Goal: Information Seeking & Learning: Learn about a topic

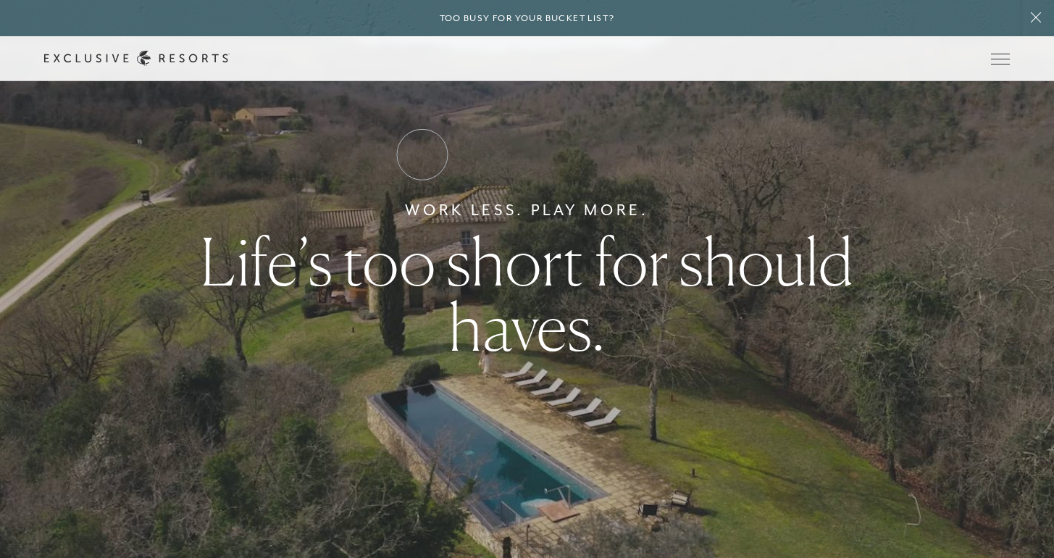
click at [0, 0] on link "Residence Collection" at bounding box center [0, 0] width 0 height 0
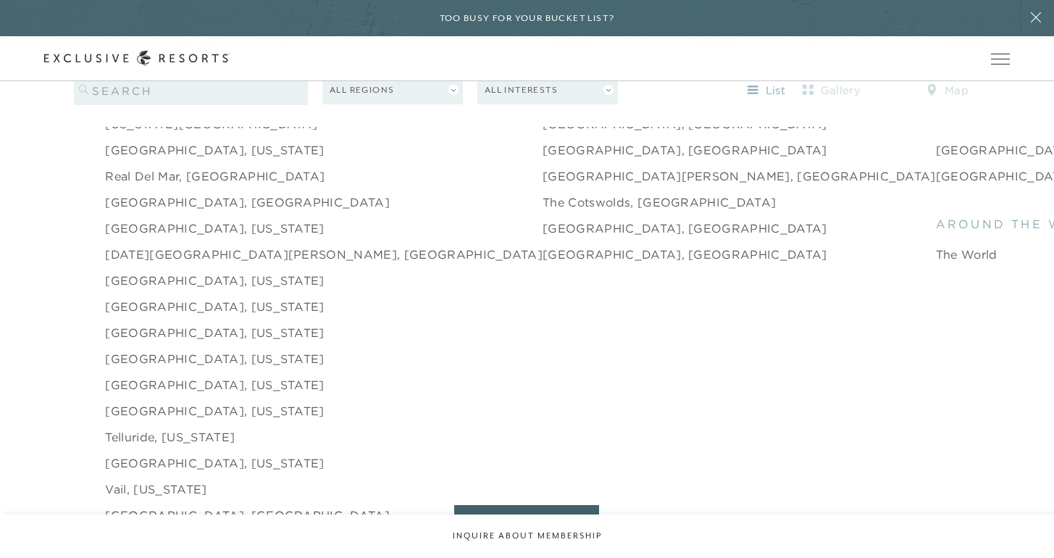
scroll to position [2253, 0]
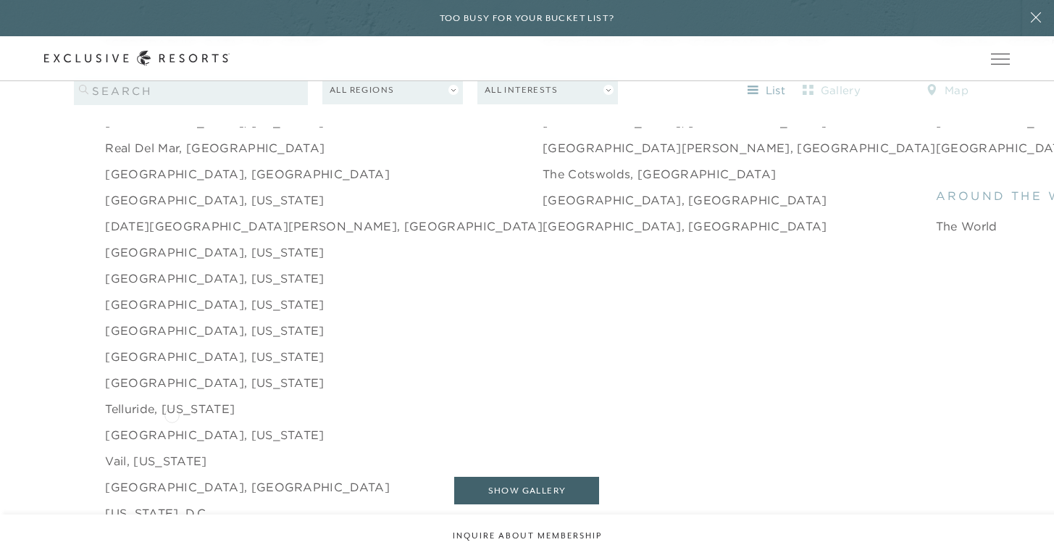
click at [172, 452] on link "Vail, [US_STATE]" at bounding box center [155, 460] width 101 height 17
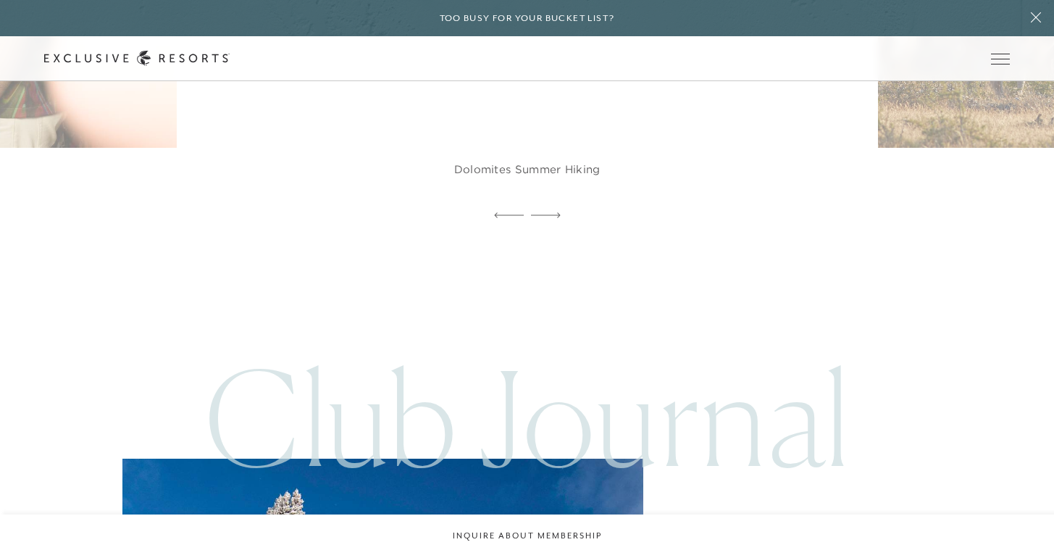
scroll to position [3393, 0]
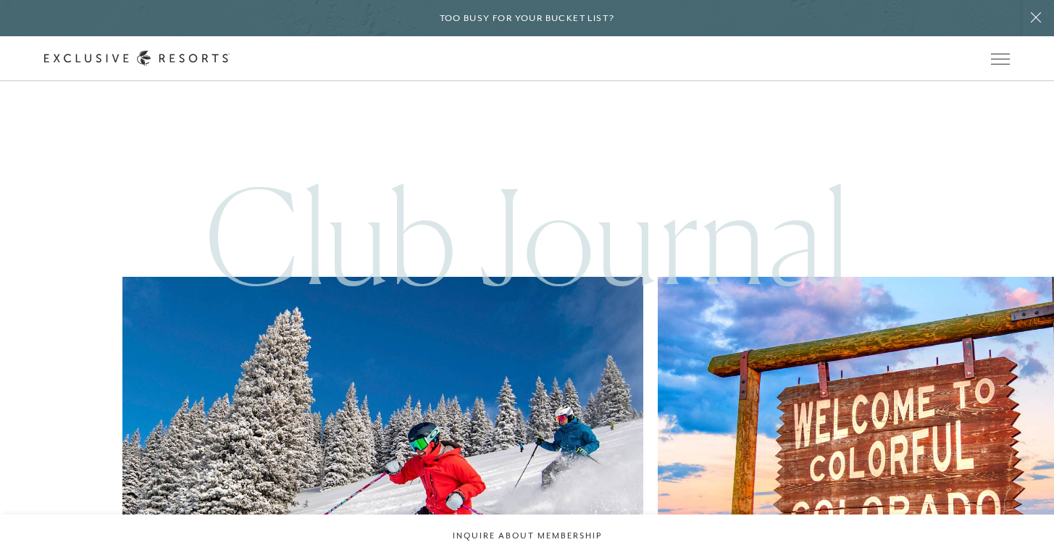
scroll to position [2253, 0]
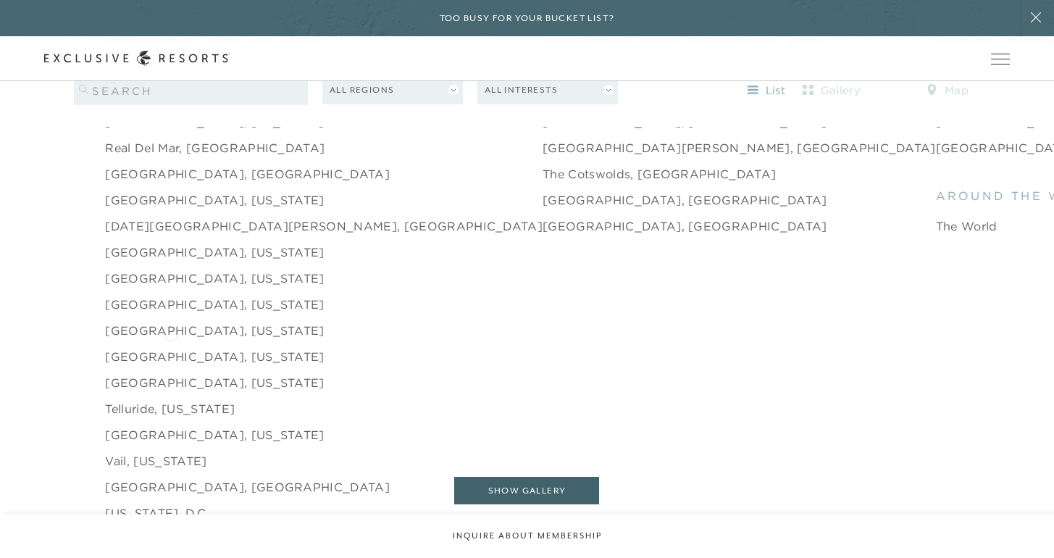
click at [170, 374] on link "[GEOGRAPHIC_DATA], [US_STATE]" at bounding box center [214, 382] width 219 height 17
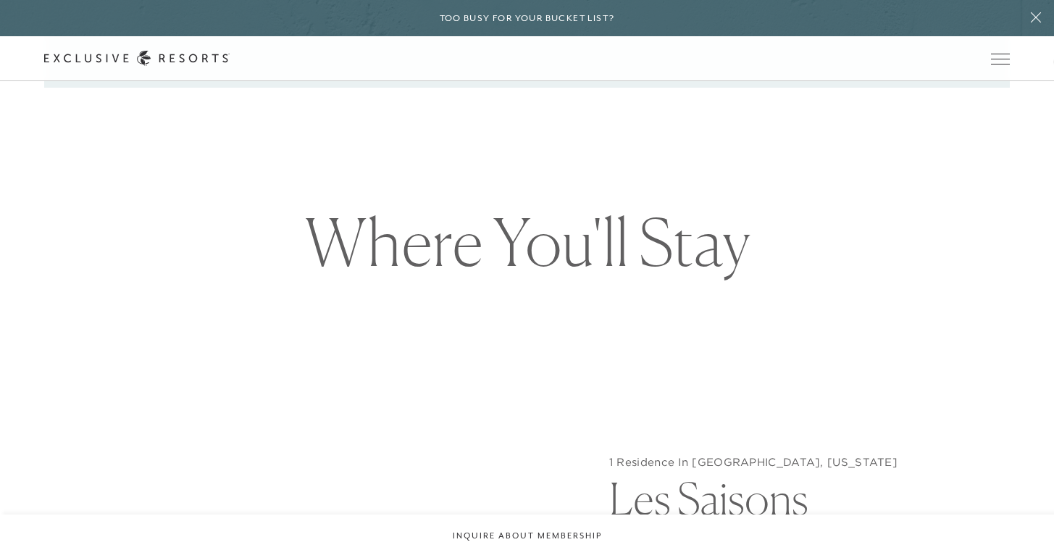
scroll to position [1305, 0]
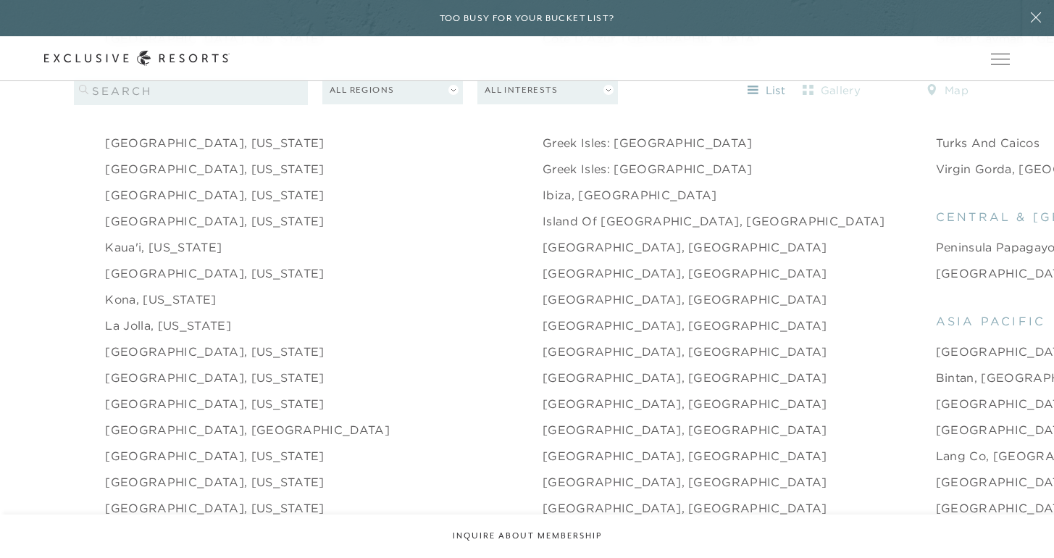
scroll to position [1720, 0]
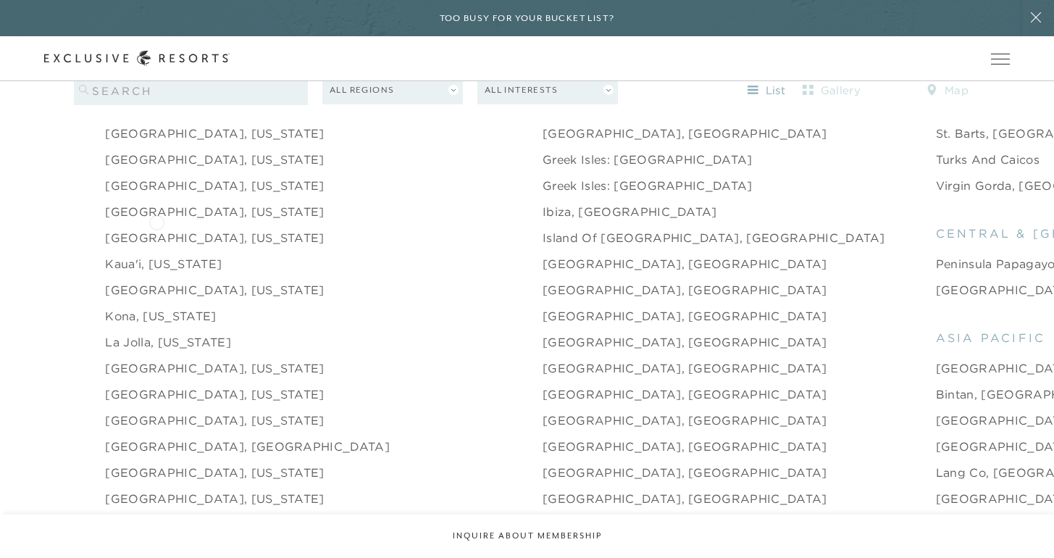
click at [157, 255] on link "Kaua'i, [US_STATE]" at bounding box center [163, 263] width 117 height 17
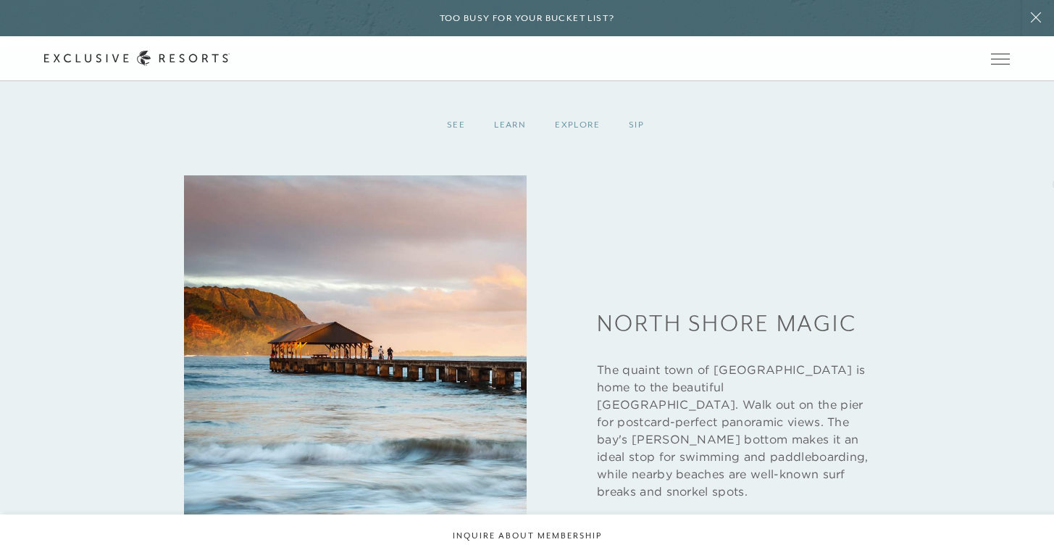
scroll to position [1999, 0]
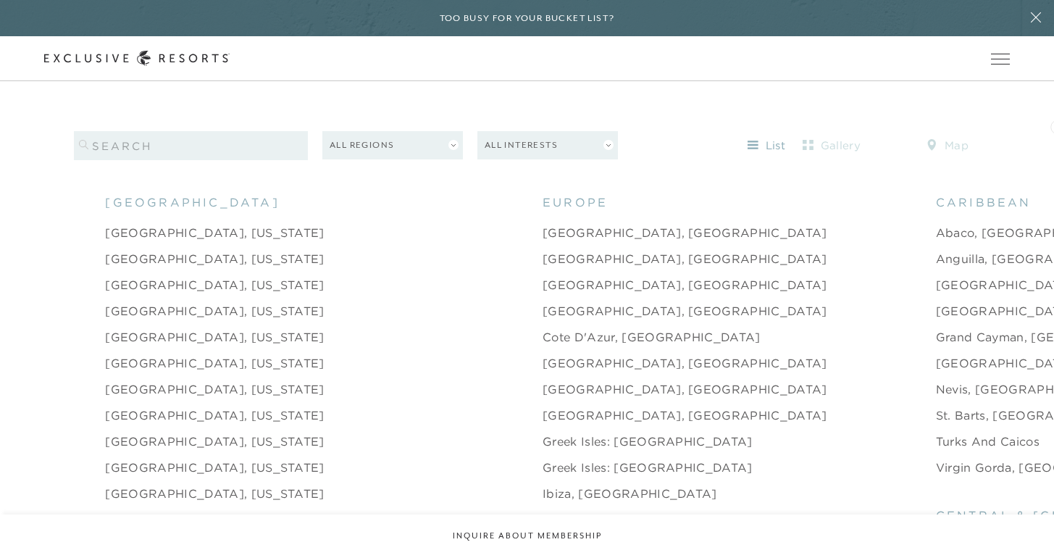
scroll to position [1443, 0]
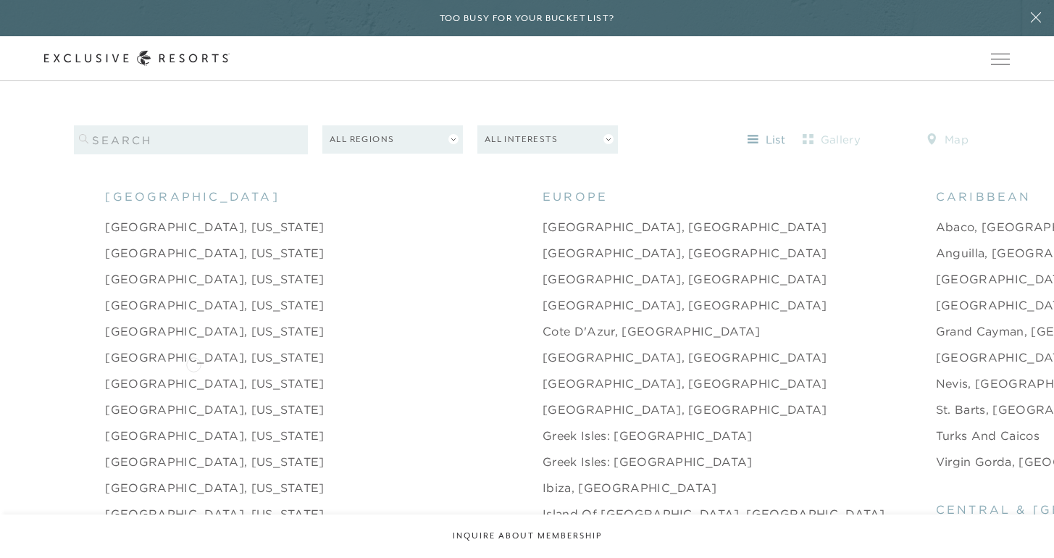
click at [193, 401] on link "[GEOGRAPHIC_DATA], [US_STATE]" at bounding box center [214, 409] width 219 height 17
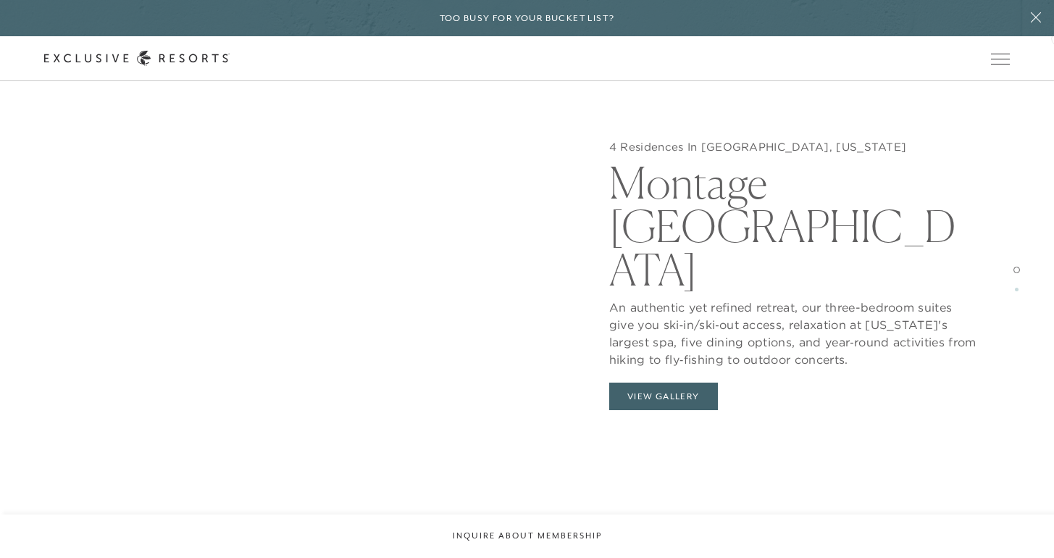
scroll to position [1530, 0]
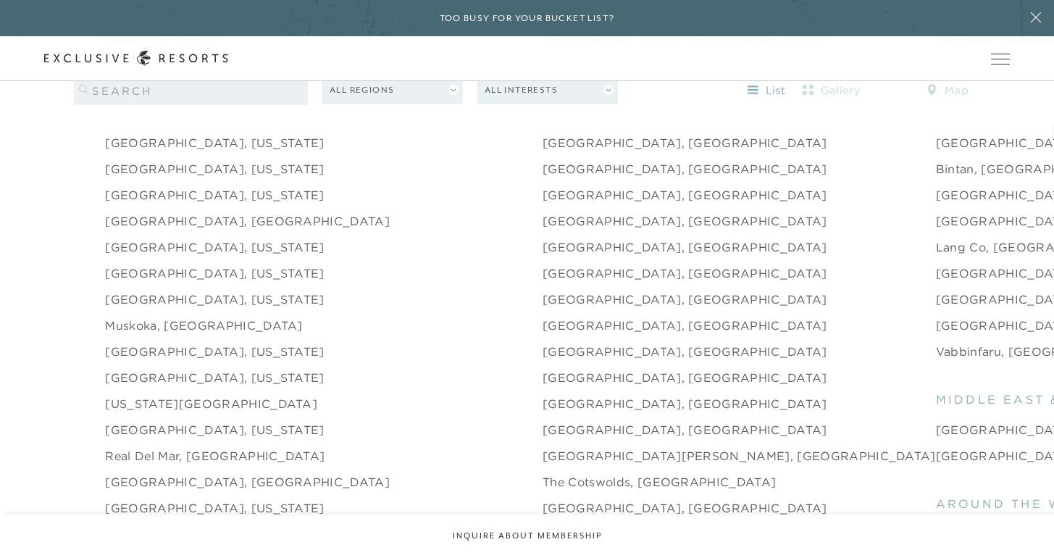
scroll to position [1950, 0]
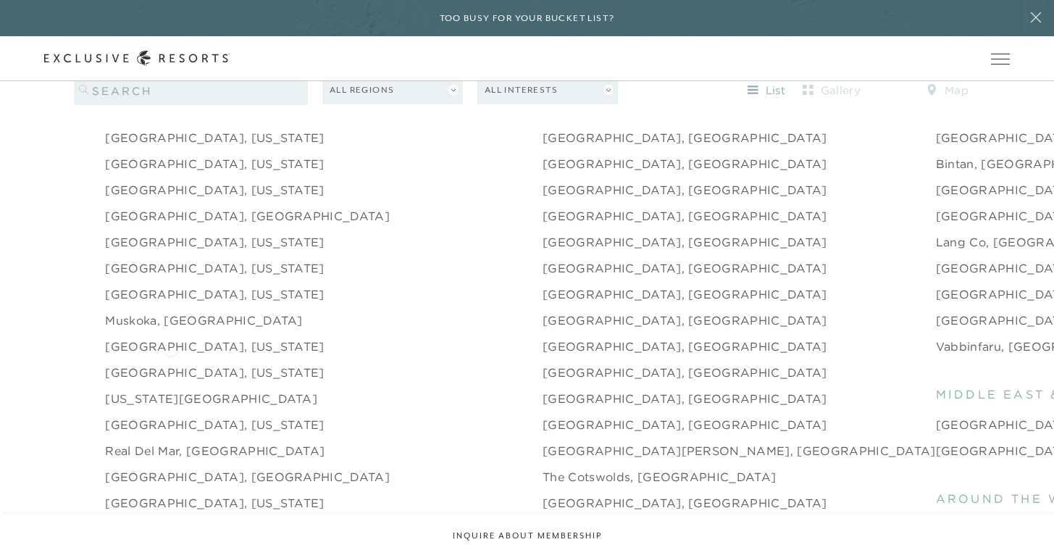
click at [171, 390] on link "[US_STATE][GEOGRAPHIC_DATA]" at bounding box center [211, 398] width 212 height 17
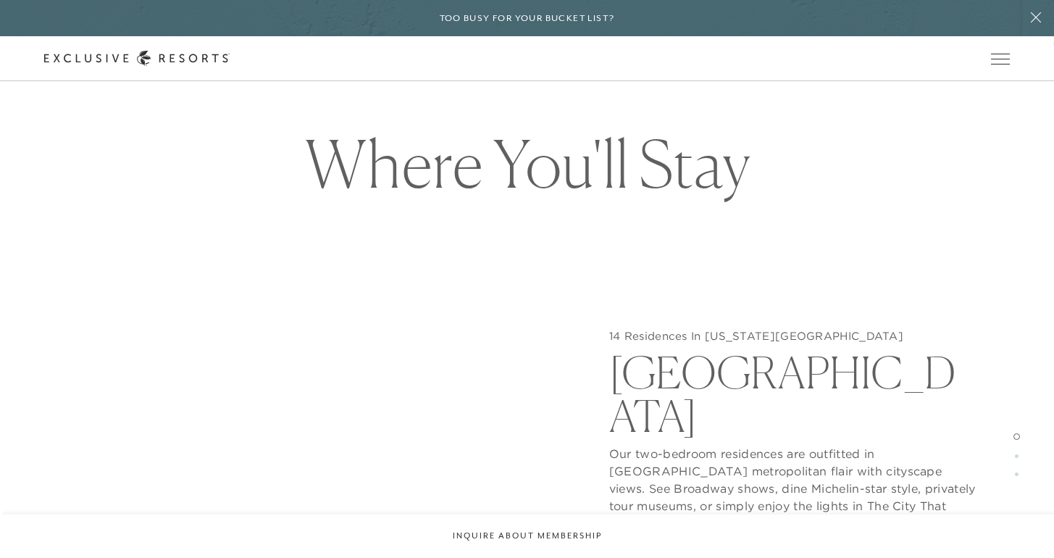
scroll to position [1325, 0]
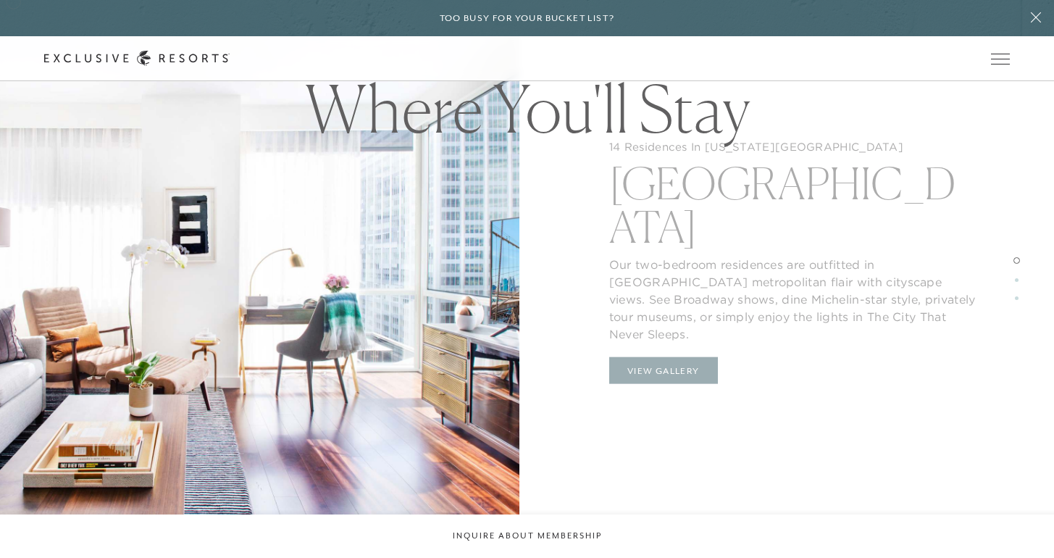
scroll to position [1950, 0]
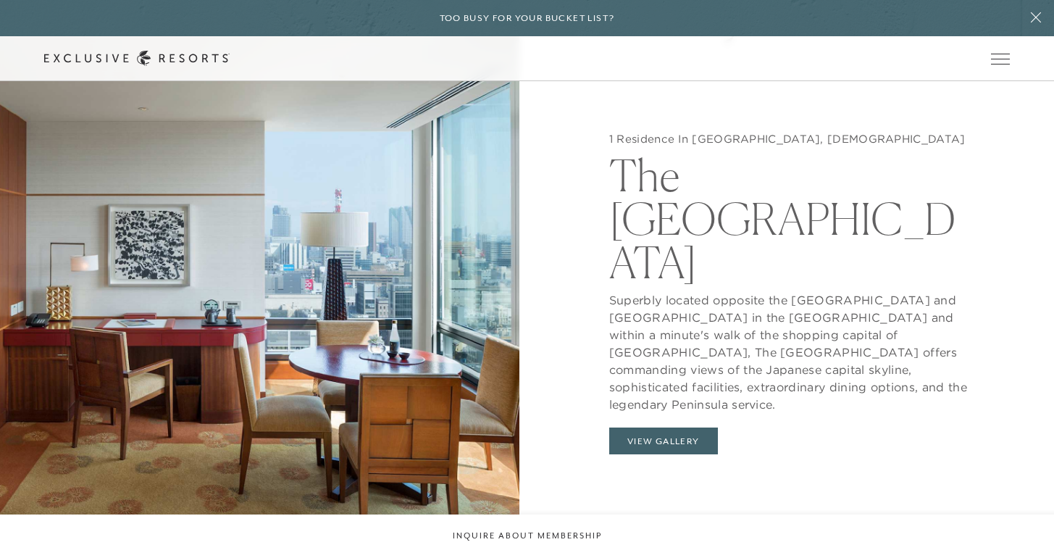
scroll to position [1471, 0]
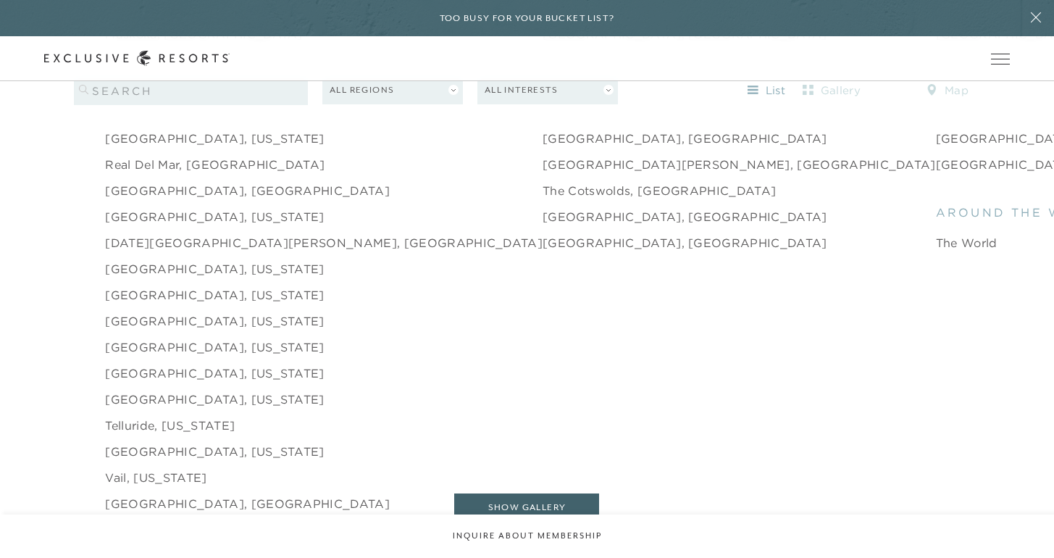
scroll to position [2225, 0]
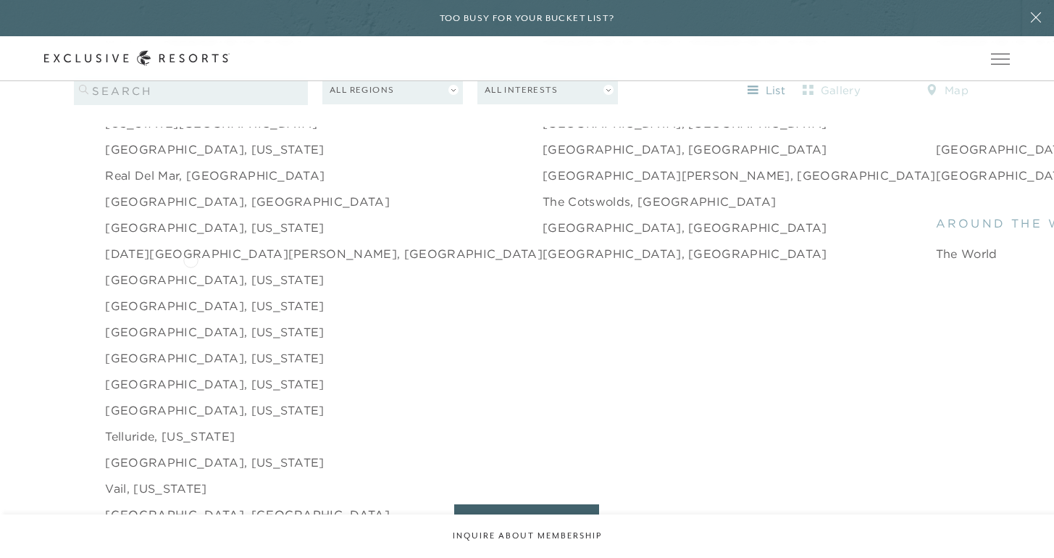
click at [190, 297] on link "[GEOGRAPHIC_DATA], [US_STATE]" at bounding box center [214, 305] width 219 height 17
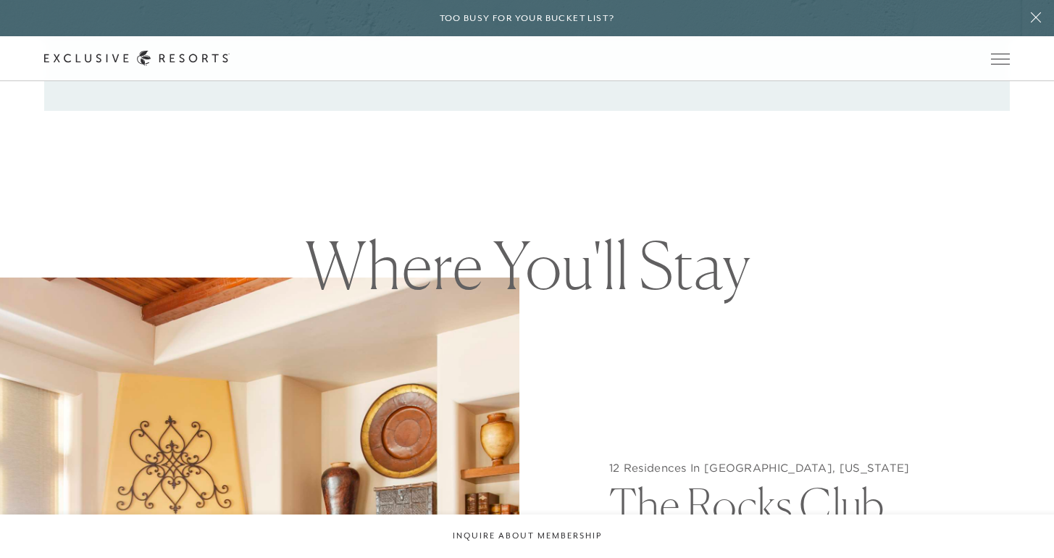
scroll to position [1296, 0]
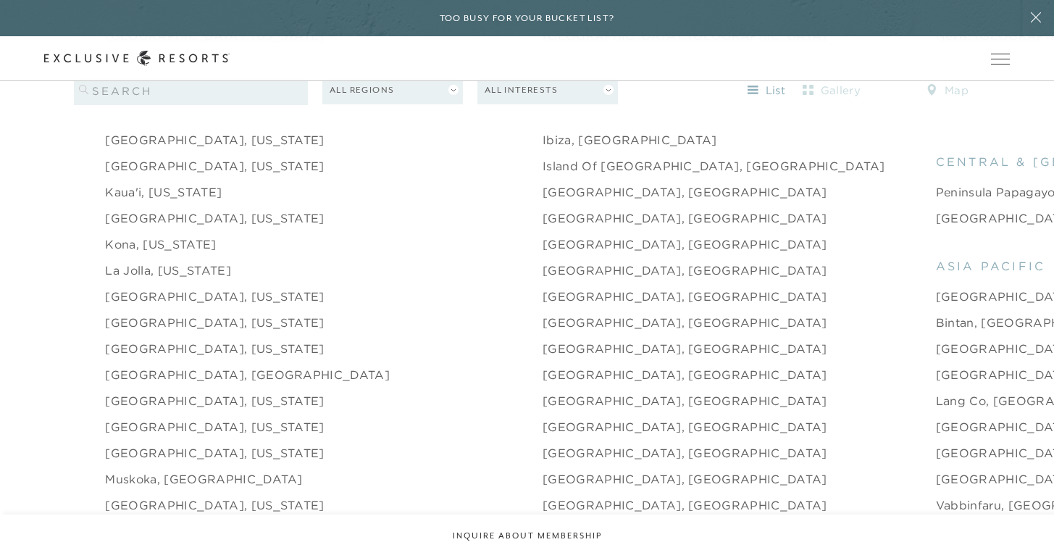
scroll to position [1786, 0]
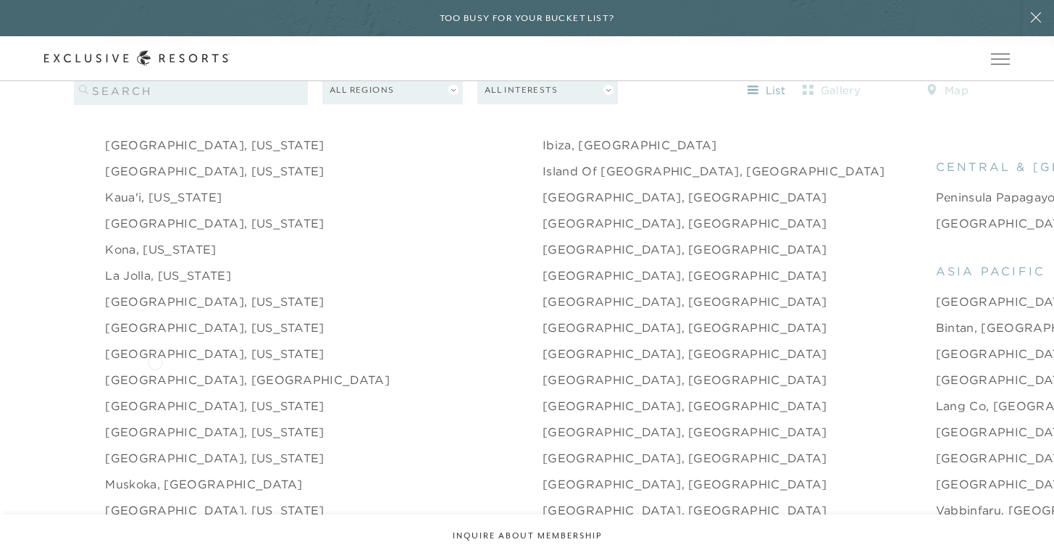
click at [155, 397] on link "[GEOGRAPHIC_DATA], [US_STATE]" at bounding box center [214, 405] width 219 height 17
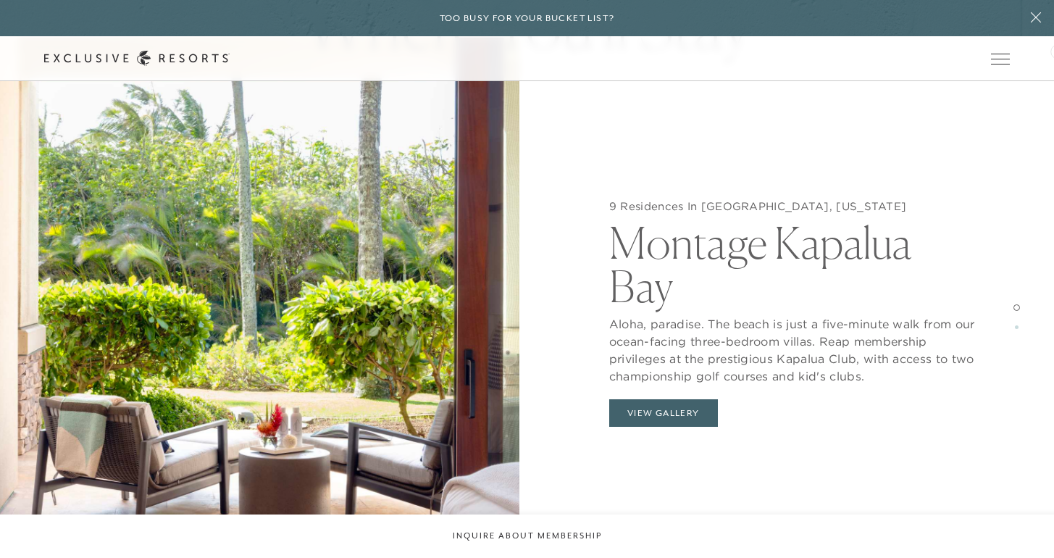
scroll to position [1430, 0]
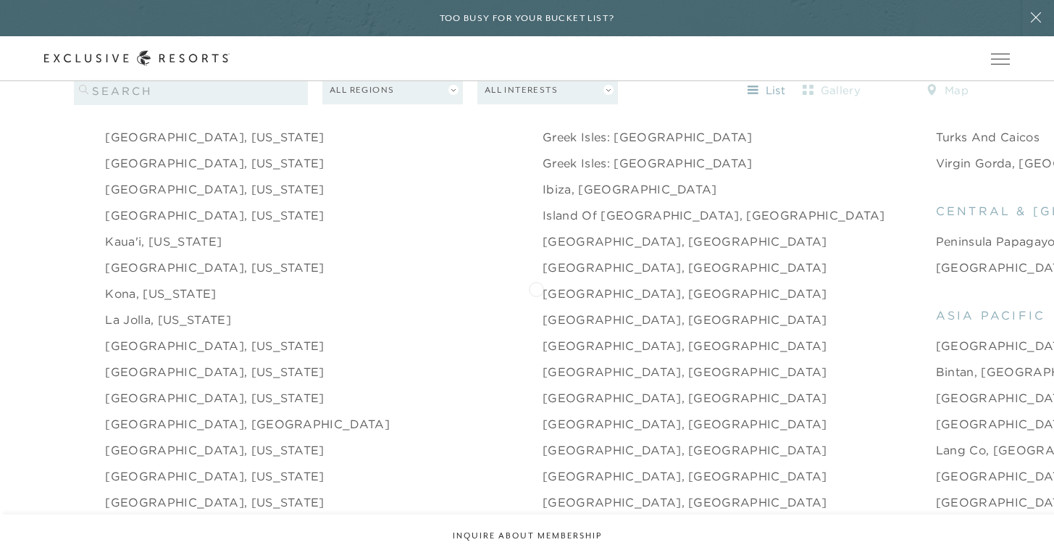
scroll to position [1736, 0]
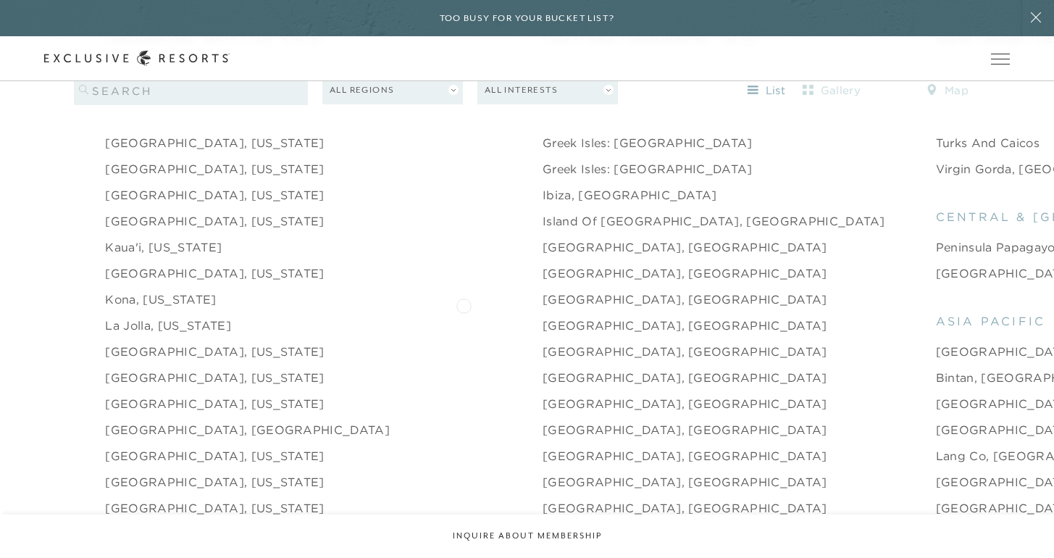
click at [543, 343] on link "[GEOGRAPHIC_DATA], [GEOGRAPHIC_DATA]" at bounding box center [685, 351] width 285 height 17
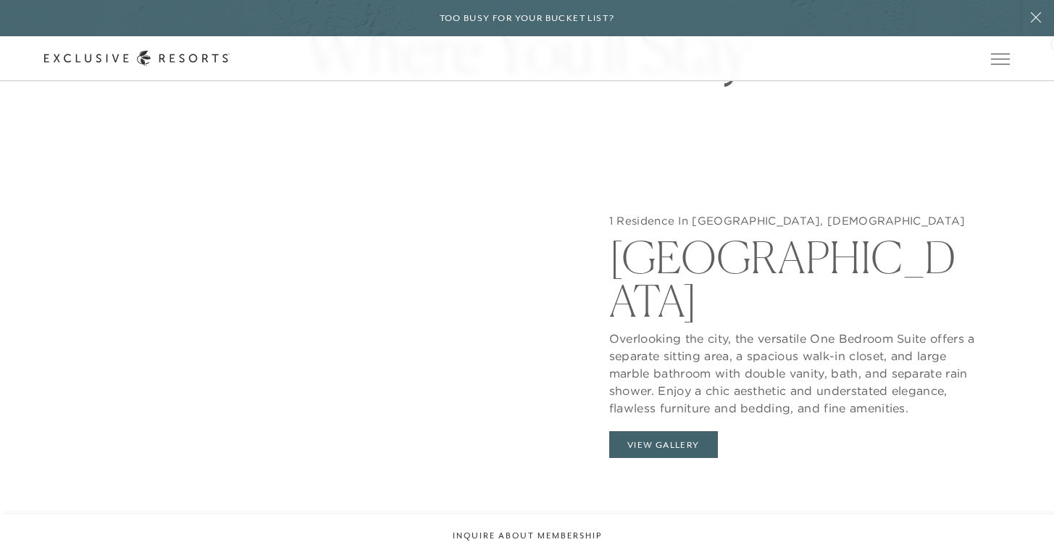
scroll to position [1422, 0]
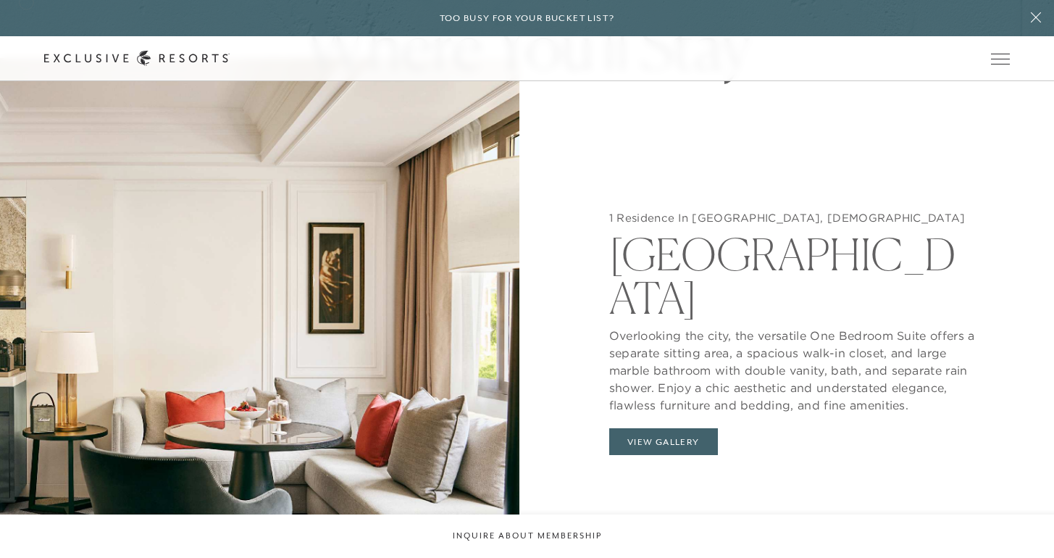
scroll to position [1736, 0]
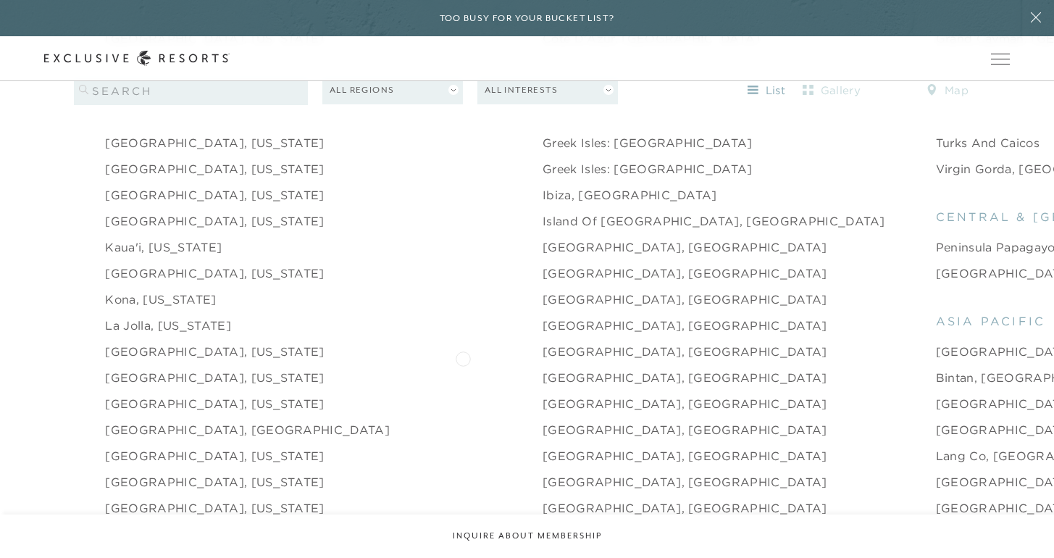
click at [543, 395] on link "[GEOGRAPHIC_DATA], [GEOGRAPHIC_DATA]" at bounding box center [685, 403] width 285 height 17
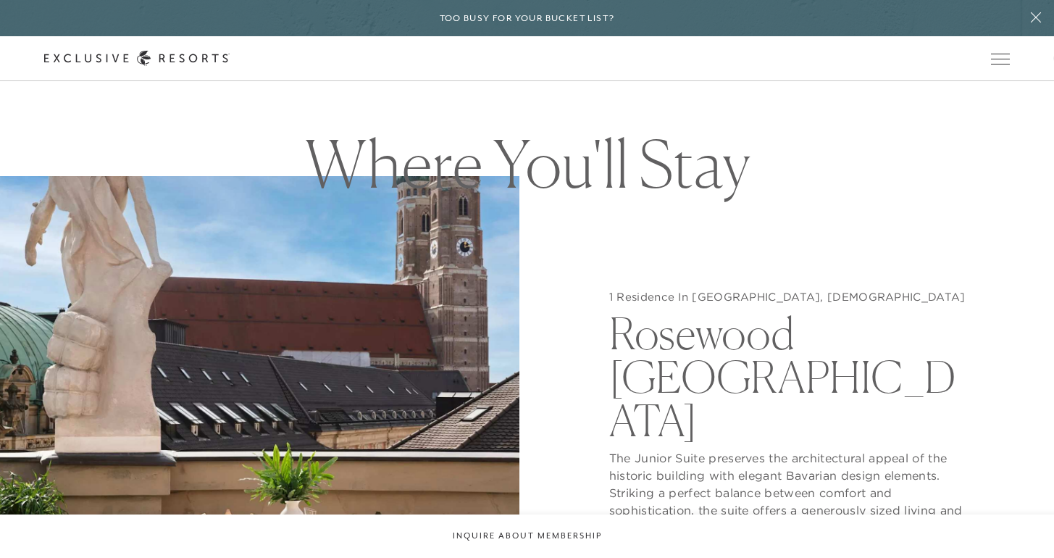
scroll to position [1446, 0]
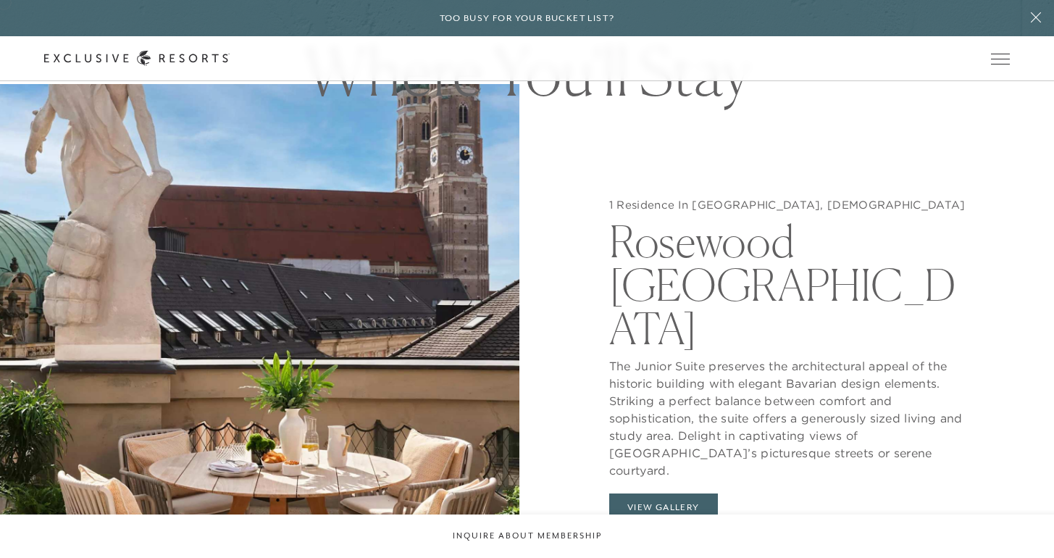
scroll to position [1736, 0]
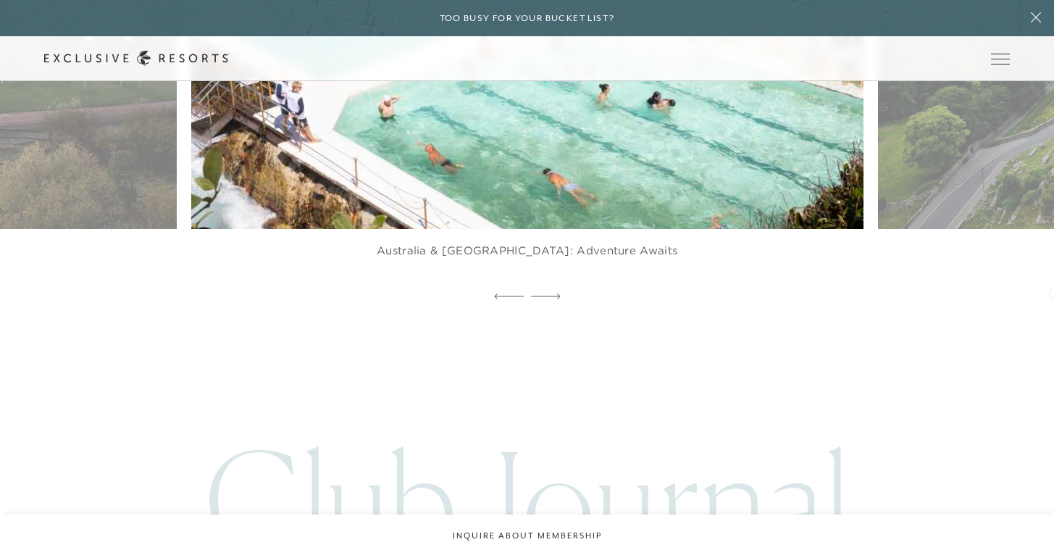
scroll to position [3555, 0]
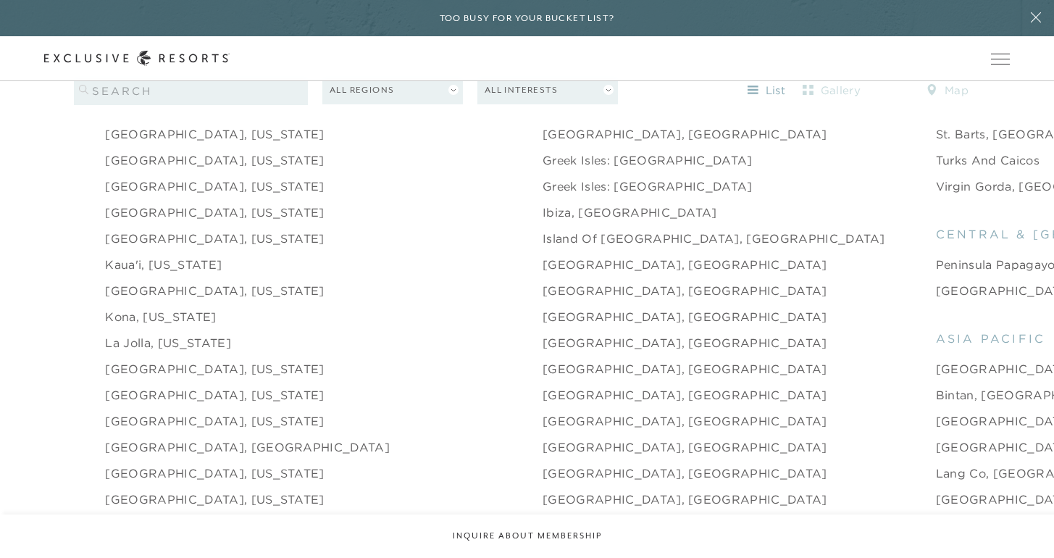
scroll to position [1668, 0]
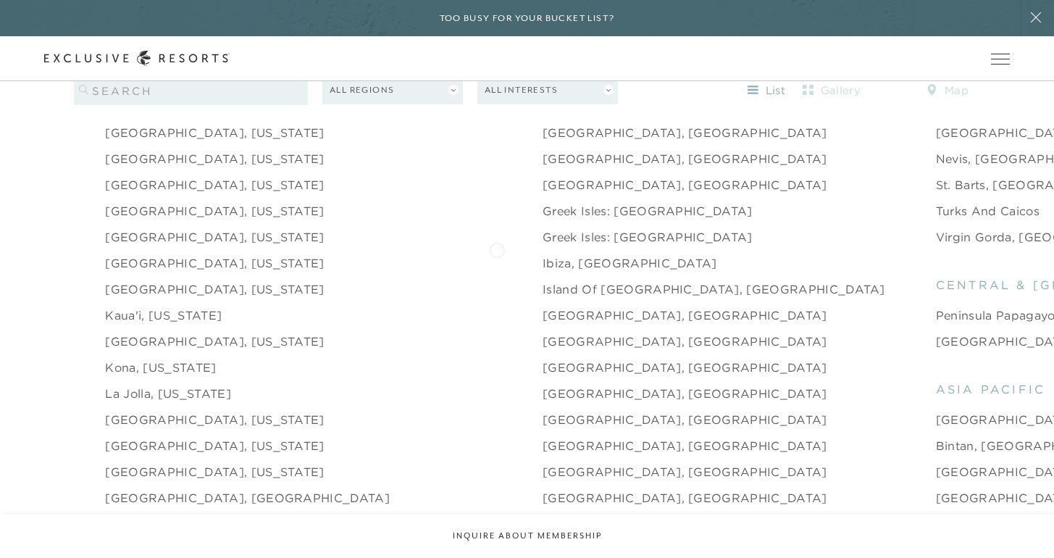
click at [543, 280] on link "Island of [GEOGRAPHIC_DATA], [GEOGRAPHIC_DATA]" at bounding box center [714, 288] width 343 height 17
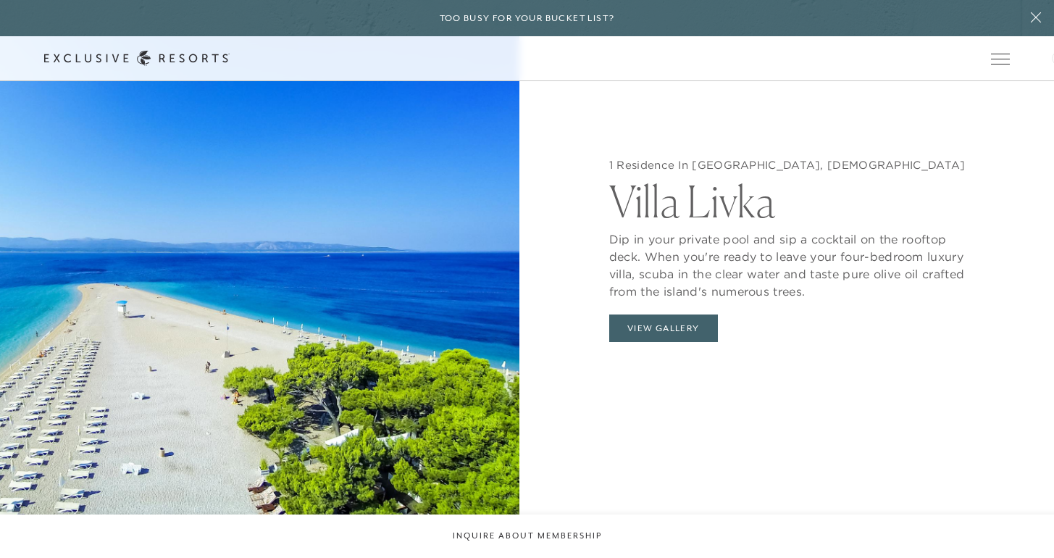
scroll to position [1520, 0]
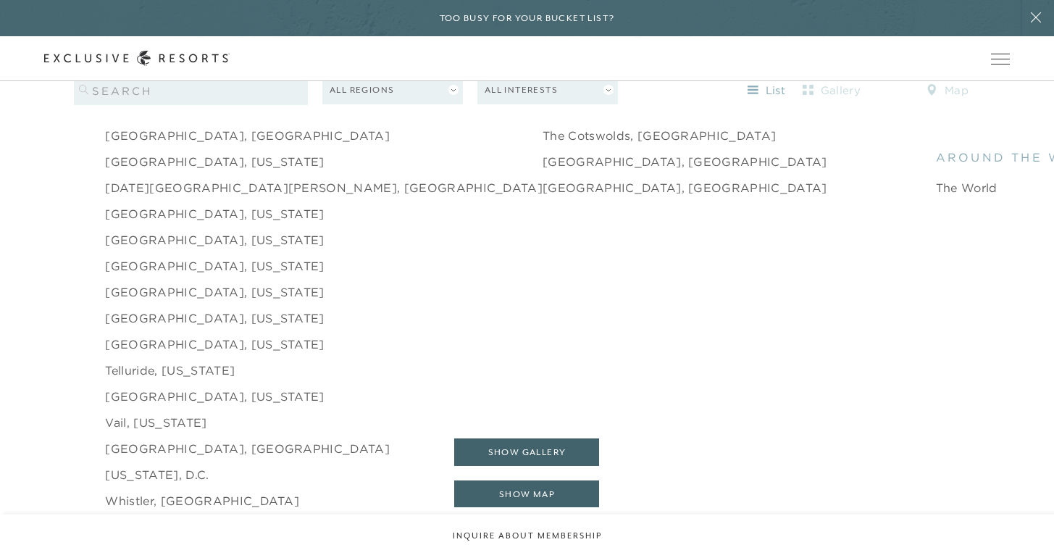
scroll to position [2293, 0]
click at [182, 491] on link "Whistler, [GEOGRAPHIC_DATA]" at bounding box center [202, 499] width 194 height 17
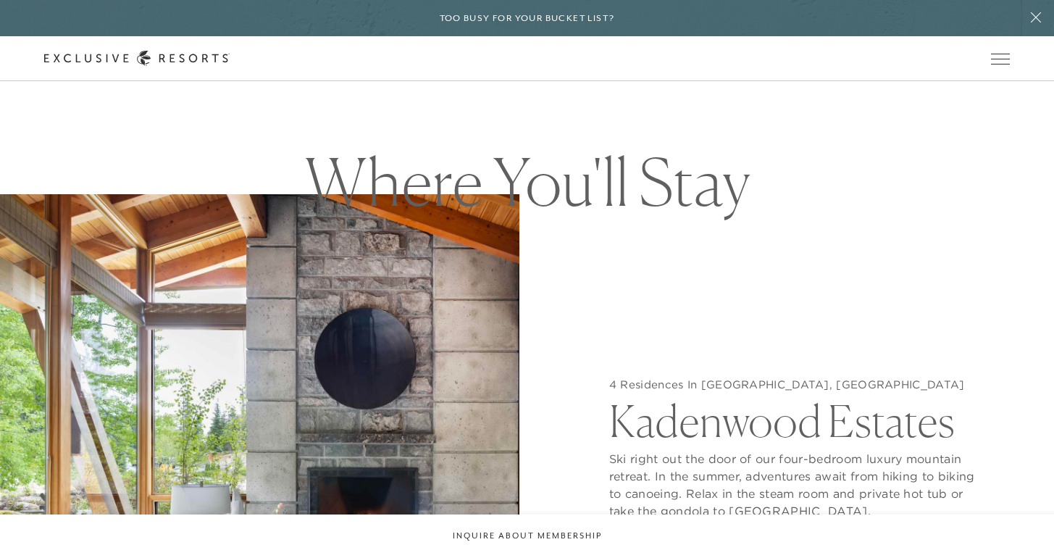
scroll to position [1361, 0]
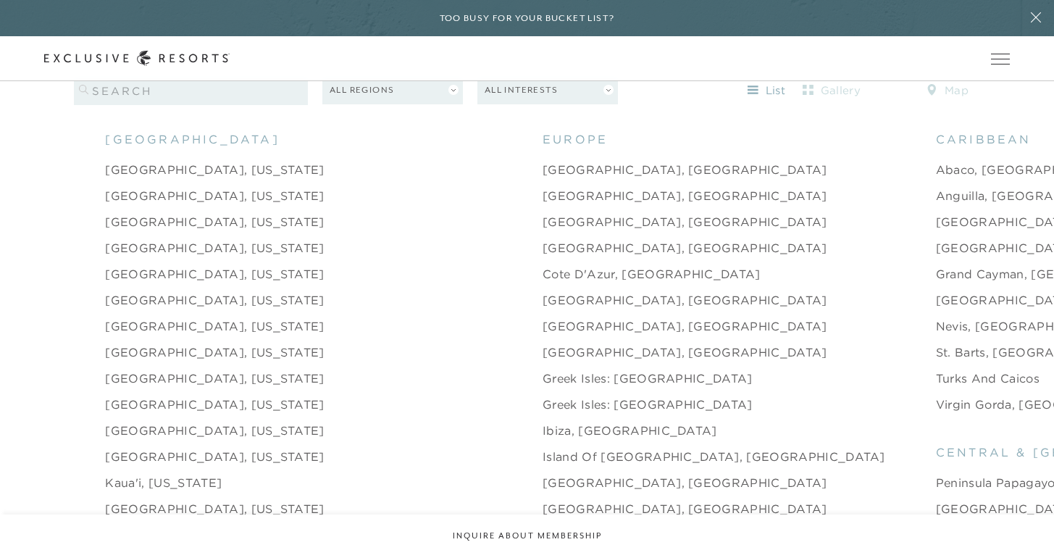
scroll to position [1517, 0]
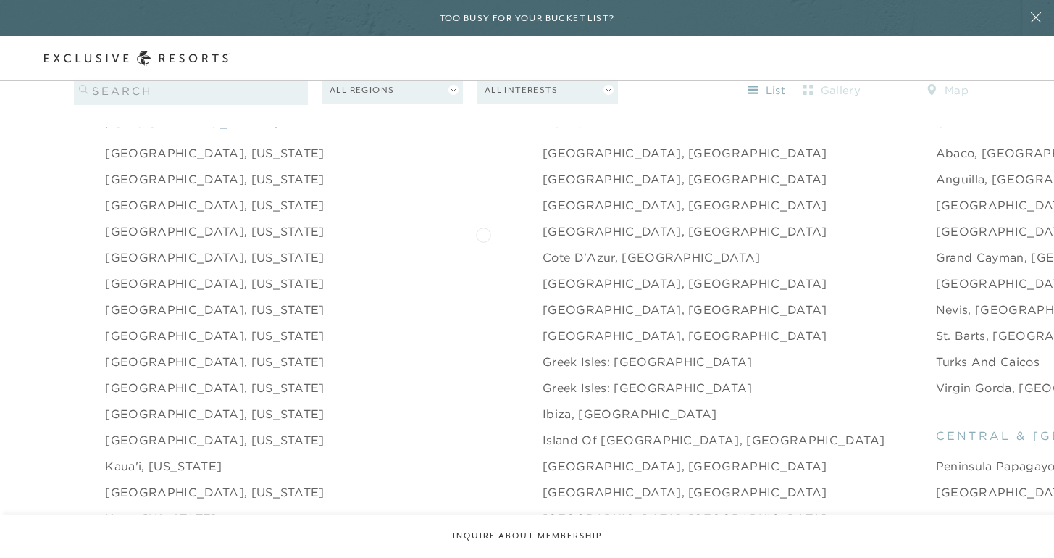
click at [543, 275] on link "[GEOGRAPHIC_DATA], [GEOGRAPHIC_DATA]" at bounding box center [685, 283] width 285 height 17
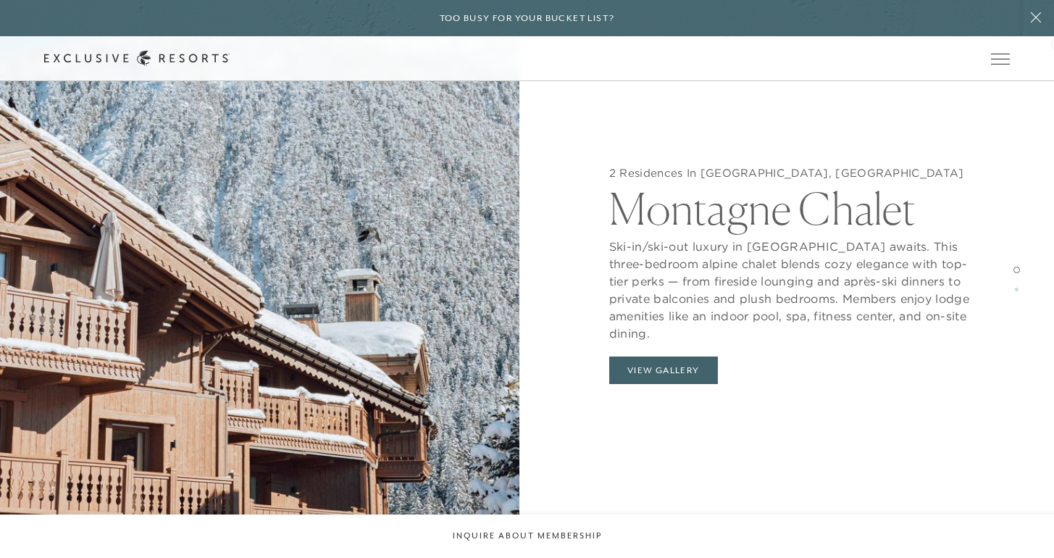
scroll to position [1472, 0]
click at [656, 368] on button "View Gallery" at bounding box center [663, 371] width 109 height 28
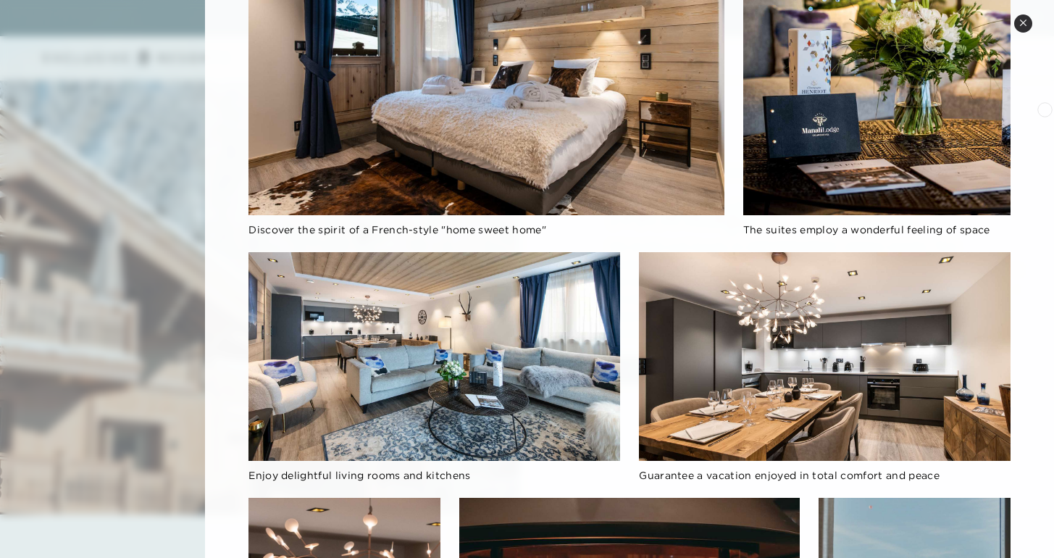
scroll to position [0, 0]
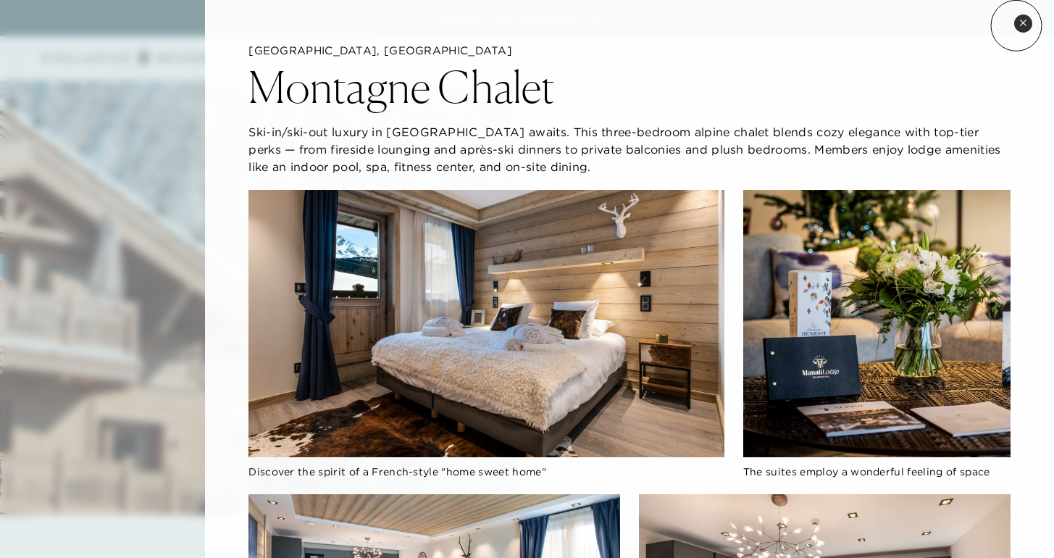
click at [1017, 26] on button "Close quickview" at bounding box center [1023, 23] width 18 height 18
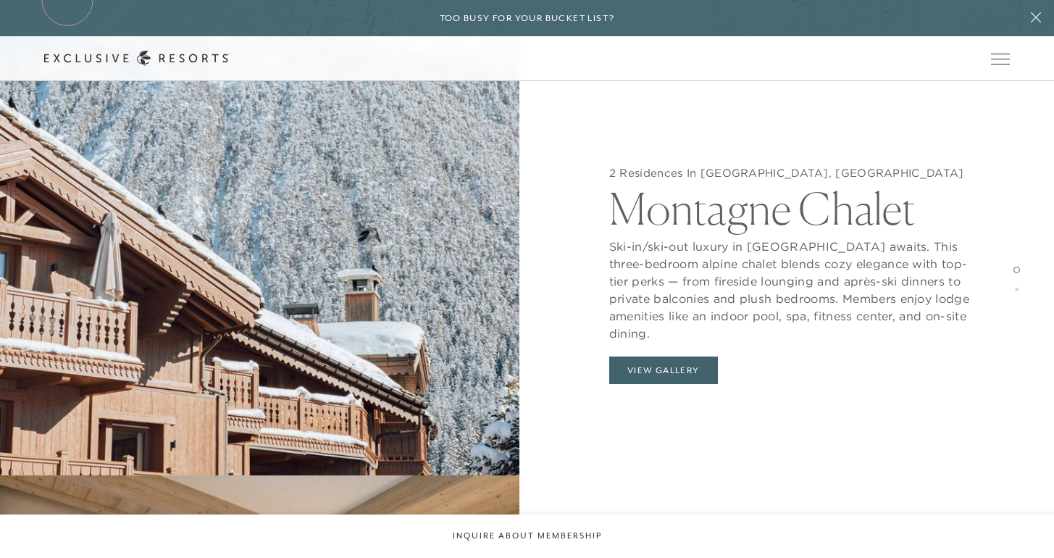
scroll to position [1517, 0]
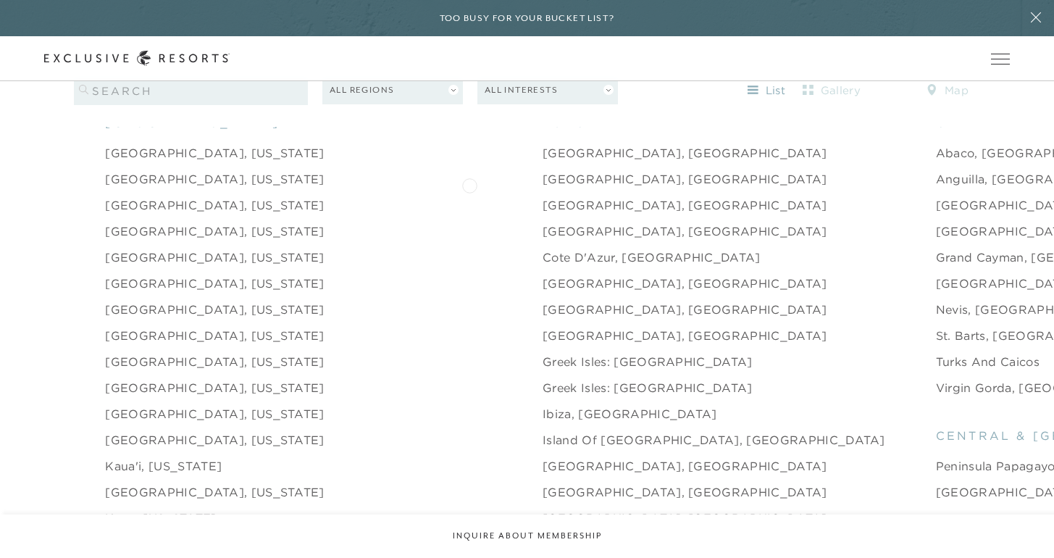
click at [543, 222] on link "[GEOGRAPHIC_DATA], [GEOGRAPHIC_DATA]" at bounding box center [685, 230] width 285 height 17
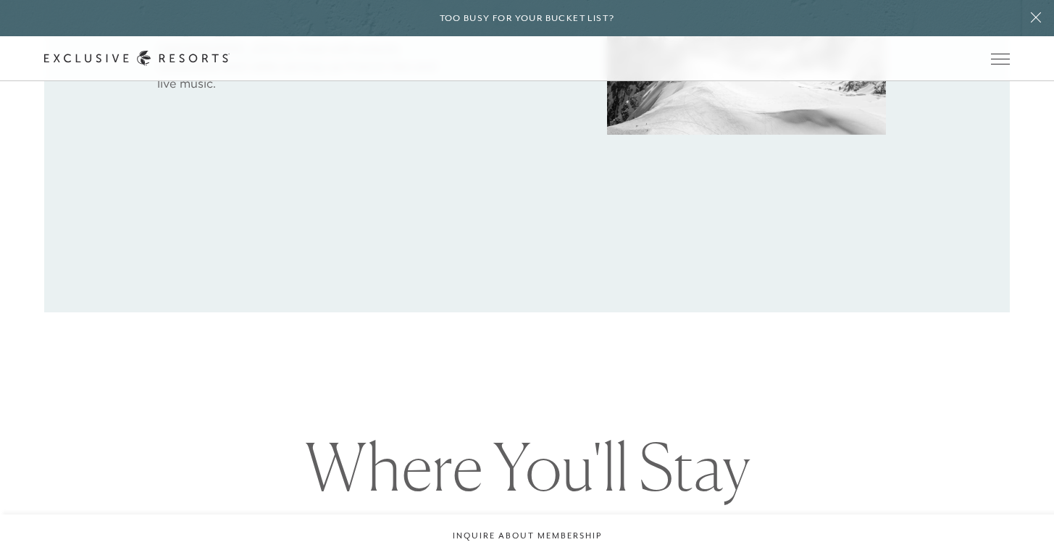
scroll to position [375, 0]
